Goal: Task Accomplishment & Management: Manage account settings

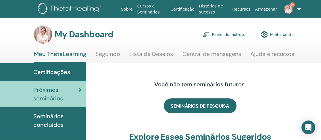
click at [223, 33] on link "Painel do instrutor" at bounding box center [225, 34] width 44 height 13
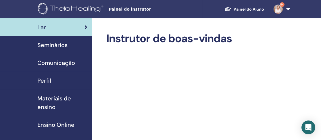
click at [64, 45] on span "Seminários" at bounding box center [52, 45] width 30 height 9
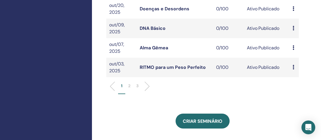
scroll to position [227, 0]
click at [130, 89] on p "2" at bounding box center [129, 86] width 2 height 6
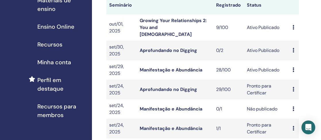
scroll to position [98, 0]
click at [181, 67] on link "Manifestação e Abundância" at bounding box center [171, 70] width 63 height 6
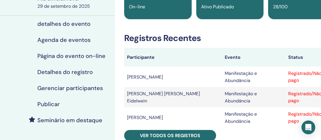
scroll to position [63, 0]
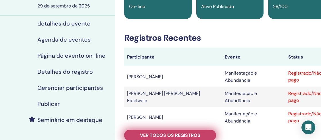
click at [176, 133] on font "Ver todos os registros" at bounding box center [170, 136] width 60 height 6
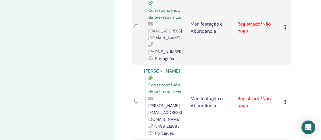
scroll to position [1357, 0]
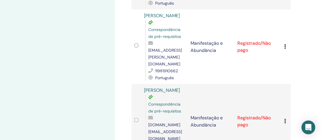
scroll to position [550, 0]
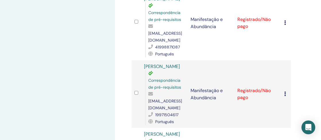
scroll to position [388, 0]
